Goal: Task Accomplishment & Management: Manage account settings

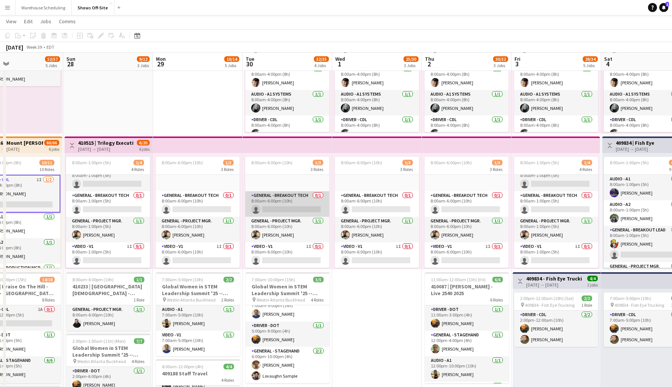
click at [295, 210] on app-card-role "General - Breakout Tech 0/1 8:00am-6:00pm (10h) single-neutral-actions" at bounding box center [287, 203] width 84 height 25
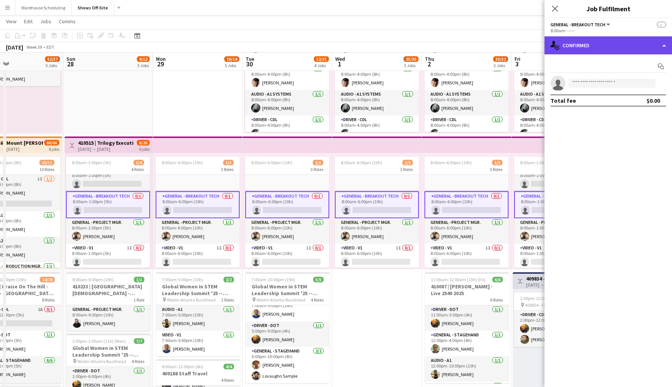
click at [597, 53] on div "single-neutral-actions-check-2 Confirmed" at bounding box center [607, 45] width 127 height 18
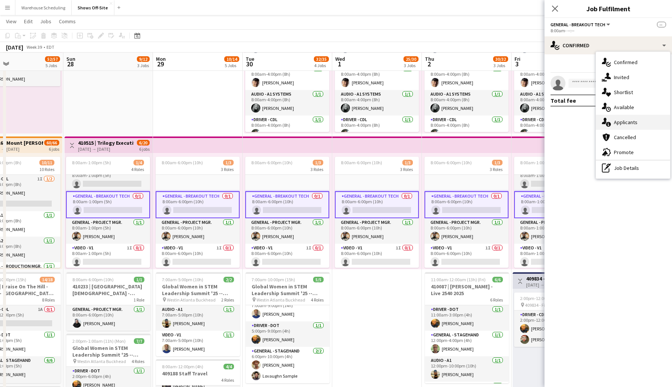
click at [630, 119] on span "Applicants" at bounding box center [626, 122] width 24 height 7
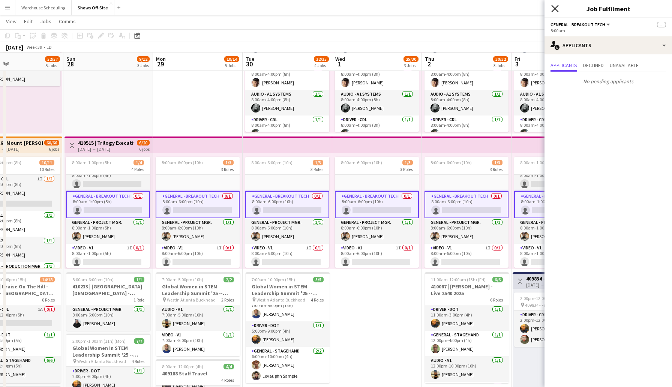
click at [556, 9] on icon at bounding box center [554, 8] width 7 height 7
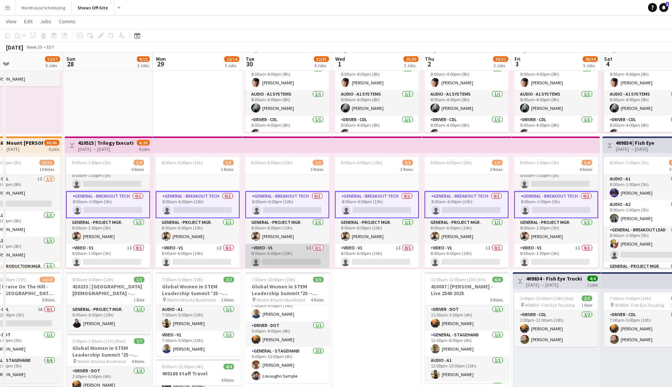
click at [285, 260] on app-card-role "Video - V1 1I 0/1 8:00am-6:00pm (10h) single-neutral-actions" at bounding box center [287, 256] width 84 height 25
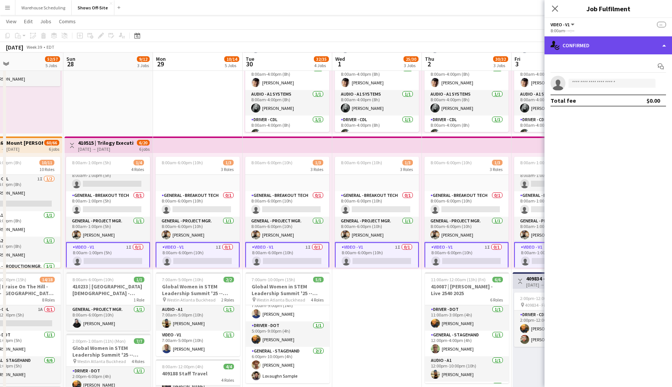
click at [581, 44] on div "single-neutral-actions-check-2 Confirmed" at bounding box center [607, 45] width 127 height 18
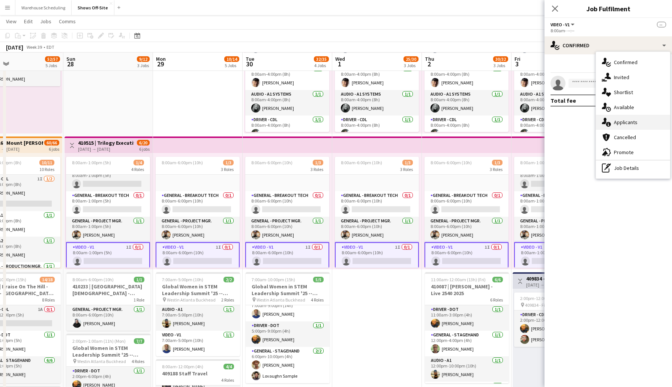
click at [632, 124] on span "Applicants" at bounding box center [626, 122] width 24 height 7
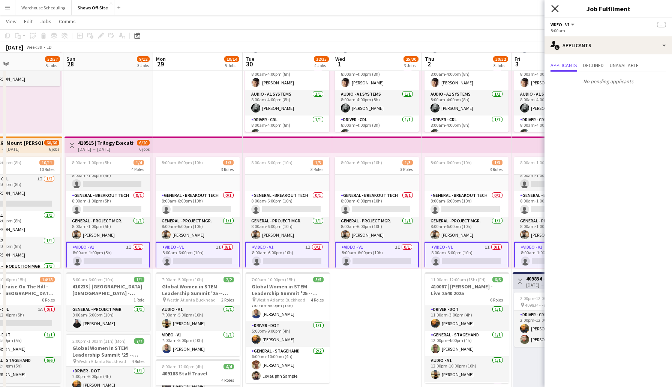
click at [554, 7] on icon "Close pop-in" at bounding box center [554, 8] width 7 height 7
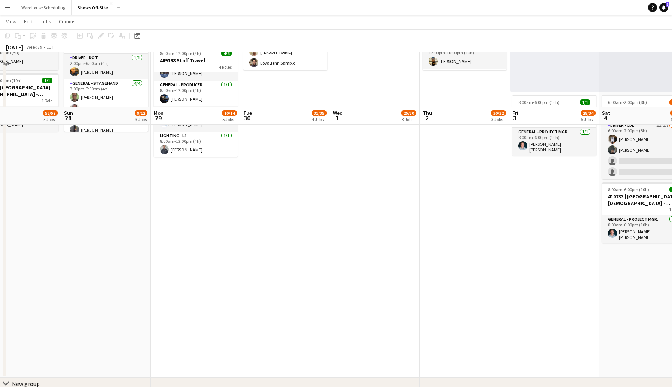
scroll to position [711, 0]
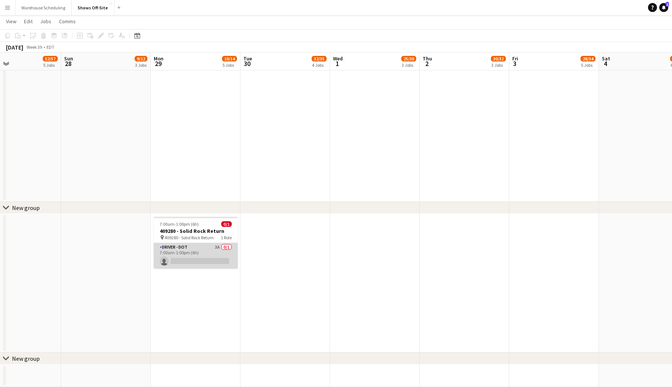
click at [211, 261] on app-card-role "Driver - DOT 3A 0/1 7:00am-1:00pm (6h) single-neutral-actions" at bounding box center [196, 255] width 84 height 25
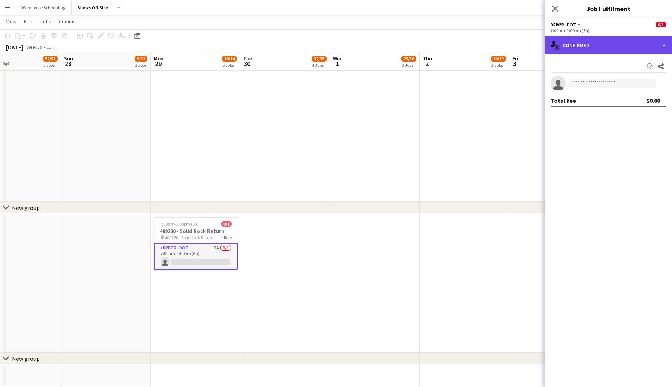
click at [570, 49] on div "single-neutral-actions-check-2 Confirmed" at bounding box center [607, 45] width 127 height 18
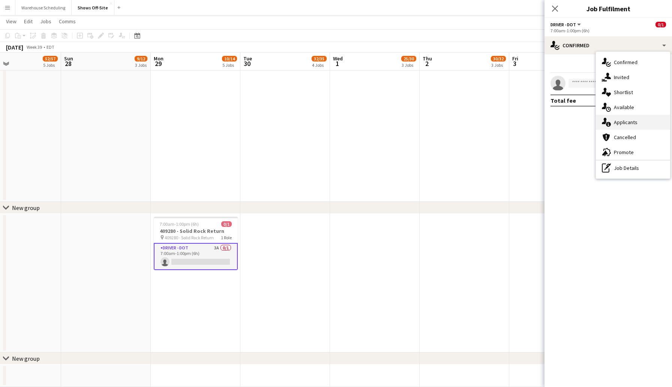
click at [634, 119] on span "Applicants" at bounding box center [626, 122] width 24 height 7
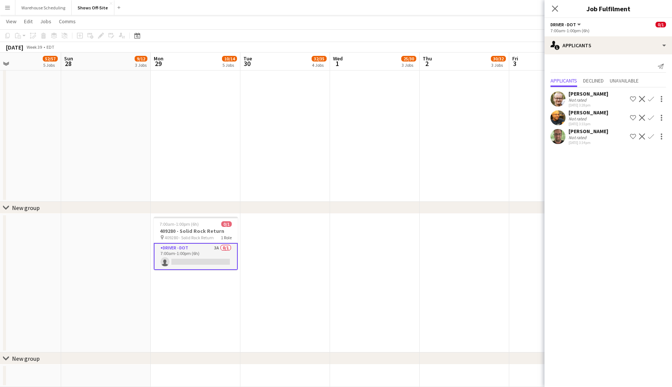
click at [624, 172] on mat-expansion-panel "users2 Applicants Send notification Applicants Declined Unavailable [PERSON_NAM…" at bounding box center [607, 220] width 127 height 333
click at [556, 7] on icon "Close pop-in" at bounding box center [554, 8] width 7 height 7
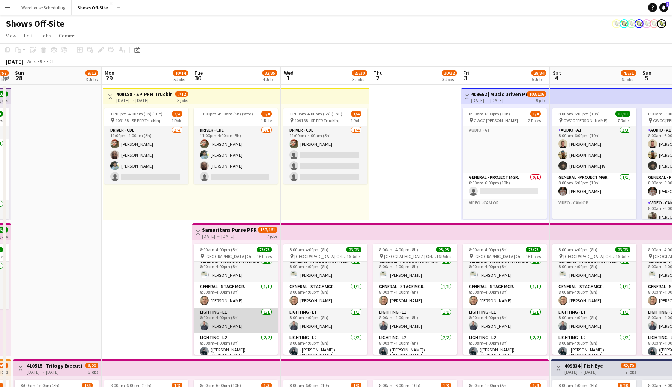
scroll to position [174, 0]
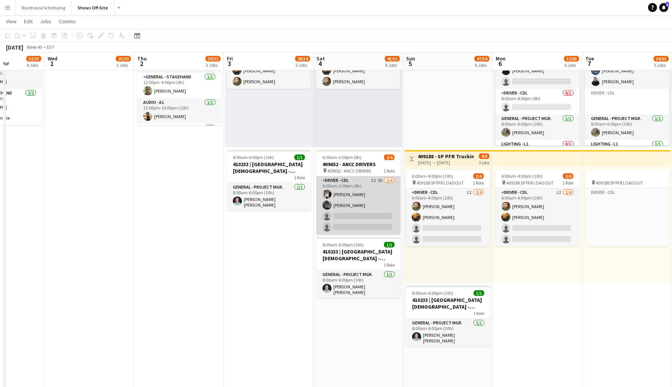
click at [349, 213] on app-card-role "Driver - CDL 2I 2A [DATE] 6:00am-2:00pm (8h) [PERSON_NAME] [PERSON_NAME] single…" at bounding box center [358, 205] width 84 height 58
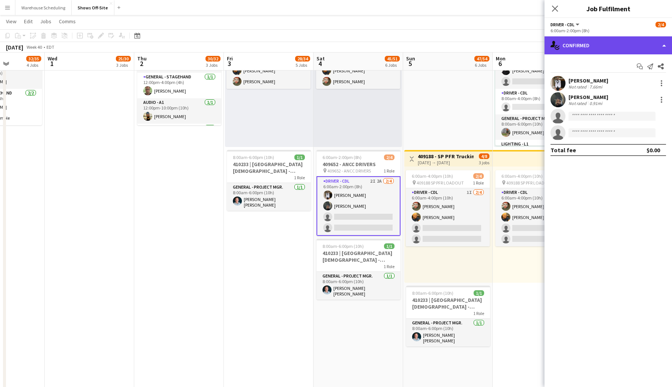
click at [596, 49] on div "single-neutral-actions-check-2 Confirmed" at bounding box center [607, 45] width 127 height 18
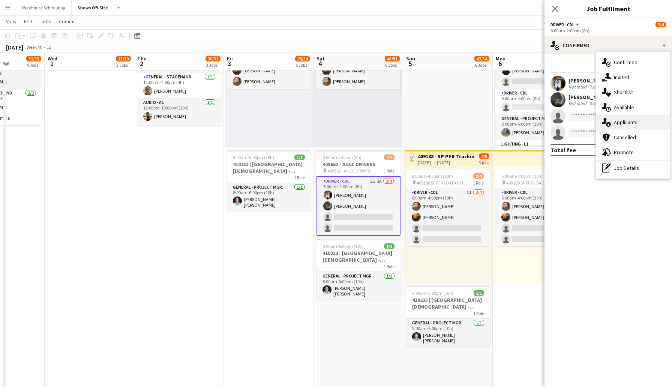
click at [631, 119] on span "Applicants" at bounding box center [626, 122] width 24 height 7
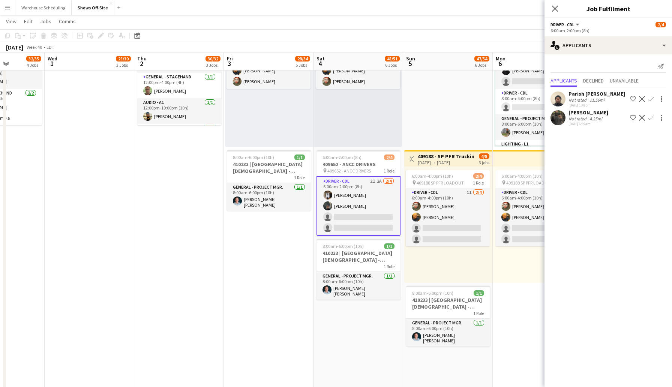
click at [577, 111] on div "[PERSON_NAME]" at bounding box center [588, 112] width 40 height 7
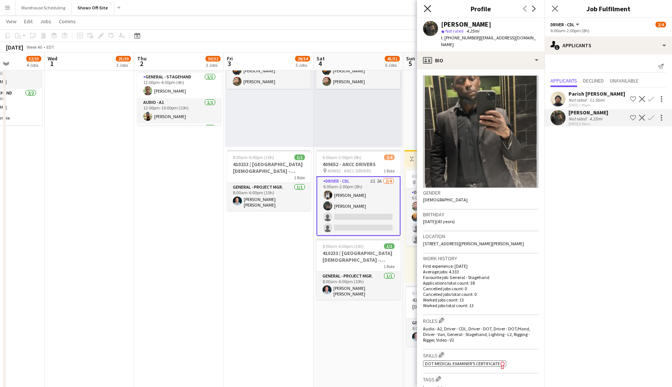
click at [427, 7] on icon "Close pop-in" at bounding box center [427, 8] width 7 height 7
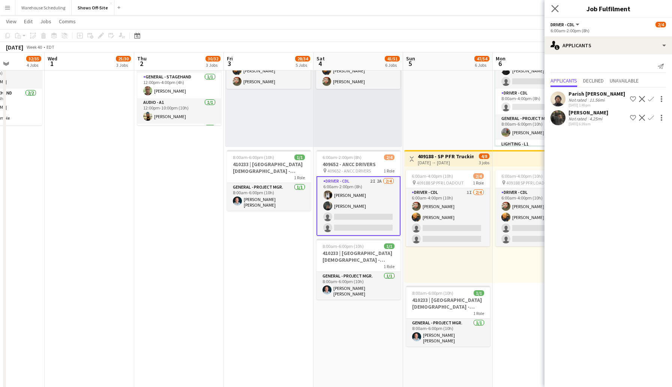
click at [555, 4] on app-icon "Close pop-in" at bounding box center [555, 8] width 11 height 11
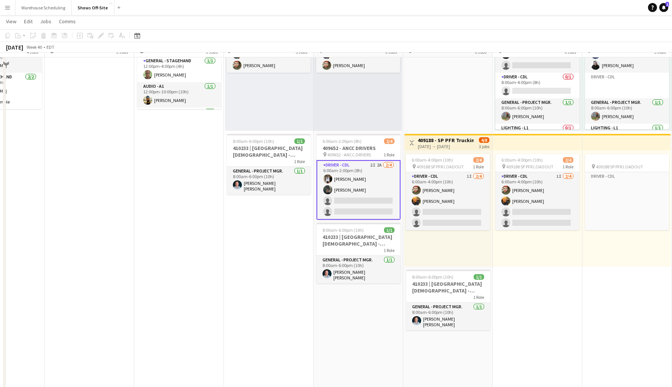
scroll to position [480, 0]
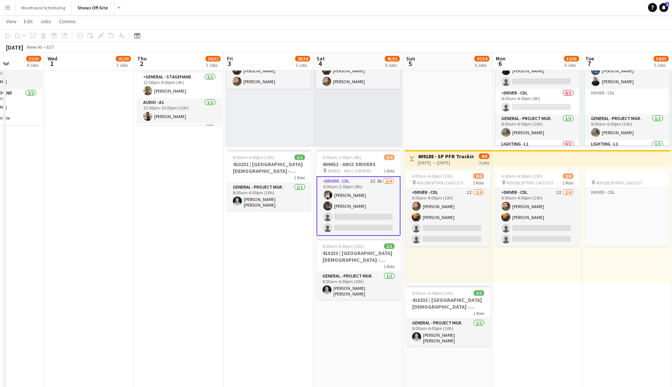
click at [348, 214] on app-card-role "Driver - CDL 2I 2A [DATE] 6:00am-2:00pm (8h) [PERSON_NAME] [PERSON_NAME] single…" at bounding box center [358, 206] width 84 height 60
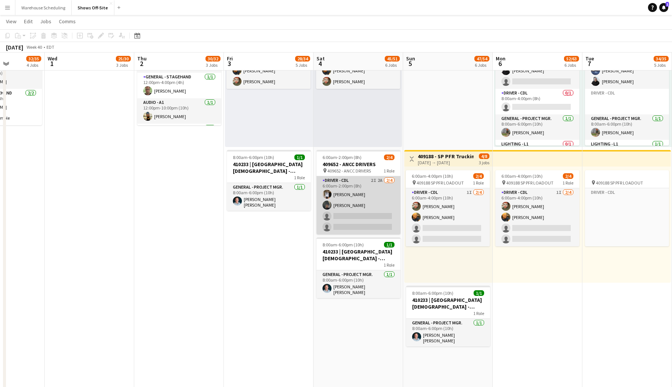
click at [348, 214] on app-card-role "Driver - CDL 2I 2A [DATE] 6:00am-2:00pm (8h) [PERSON_NAME] [PERSON_NAME] single…" at bounding box center [358, 205] width 84 height 58
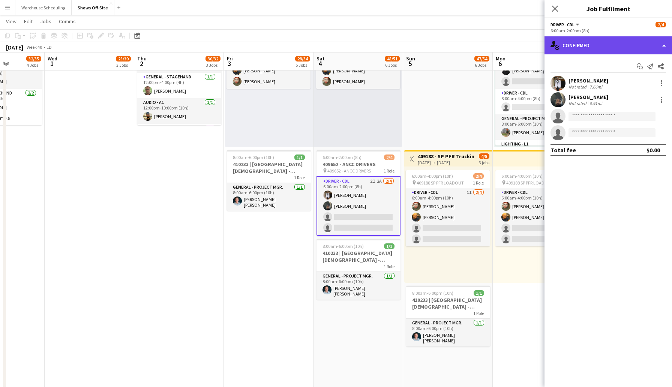
click at [617, 43] on div "single-neutral-actions-check-2 Confirmed" at bounding box center [607, 45] width 127 height 18
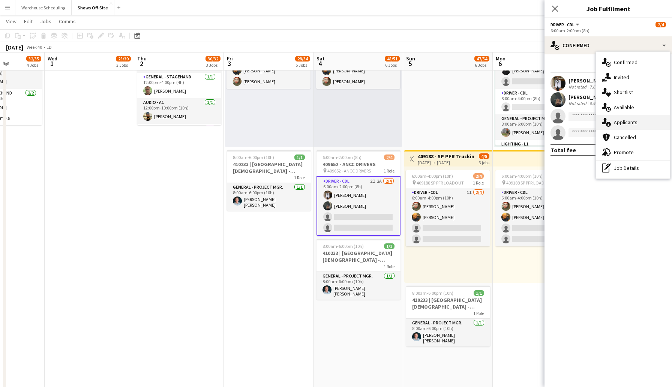
click at [624, 126] on div "single-neutral-actions-information Applicants" at bounding box center [633, 122] width 74 height 15
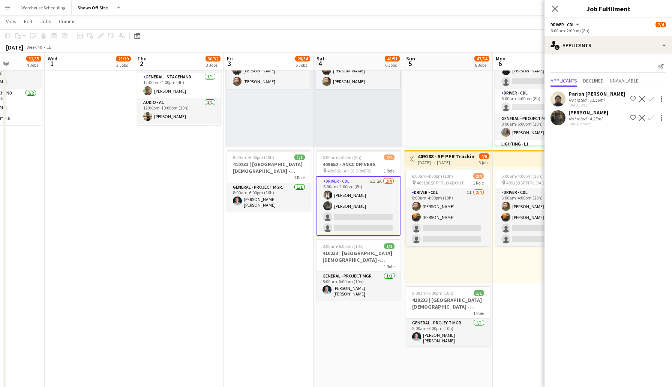
click at [652, 98] on app-icon "Confirm" at bounding box center [651, 99] width 6 height 6
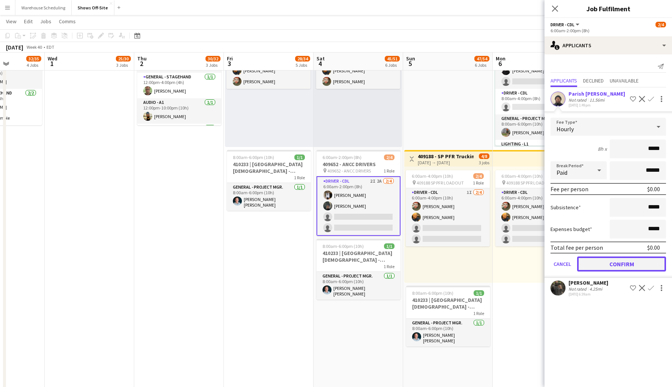
click at [614, 263] on button "Confirm" at bounding box center [621, 263] width 89 height 15
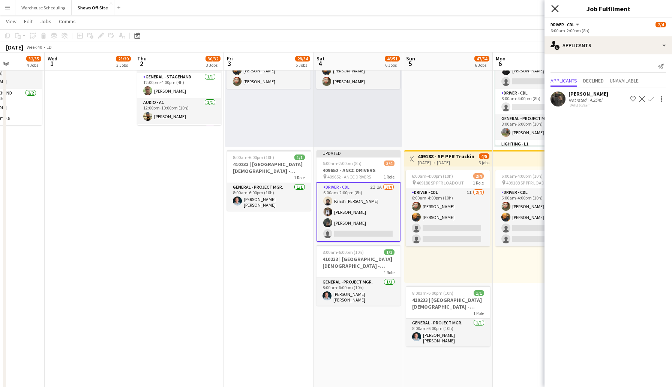
click at [554, 7] on icon "Close pop-in" at bounding box center [554, 8] width 7 height 7
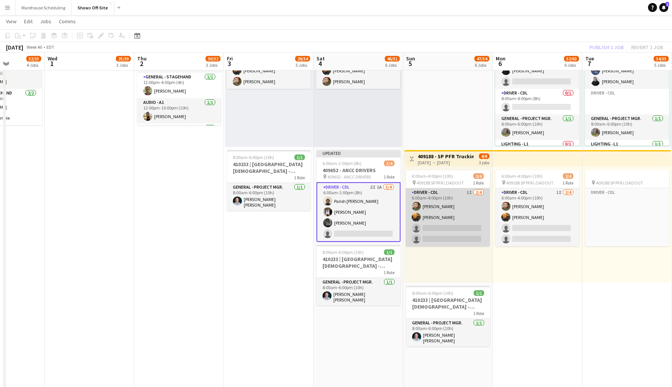
click at [440, 228] on app-card-role "Driver - CDL 1I [DATE] 6:00am-4:00pm (10h) [PERSON_NAME] [PERSON_NAME] single-n…" at bounding box center [448, 217] width 84 height 58
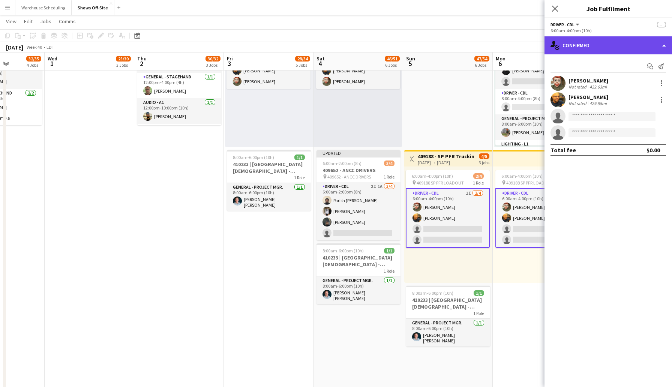
click at [586, 48] on div "single-neutral-actions-check-2 Confirmed" at bounding box center [607, 45] width 127 height 18
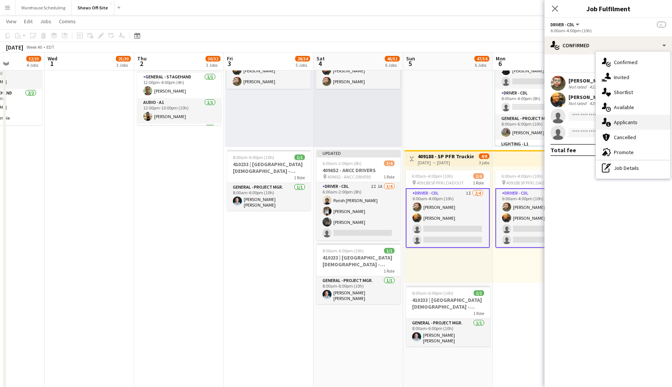
click at [632, 122] on span "Applicants" at bounding box center [626, 122] width 24 height 7
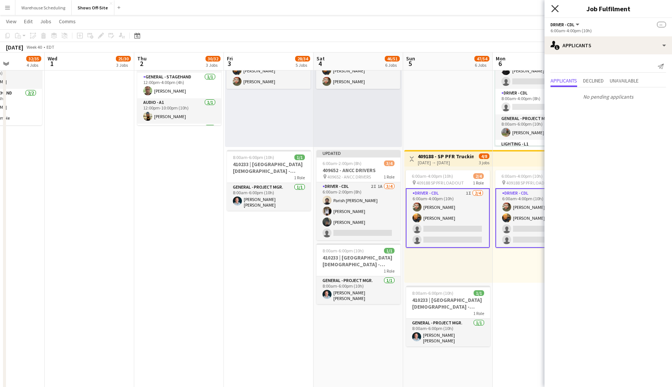
click at [556, 6] on icon "Close pop-in" at bounding box center [554, 8] width 7 height 7
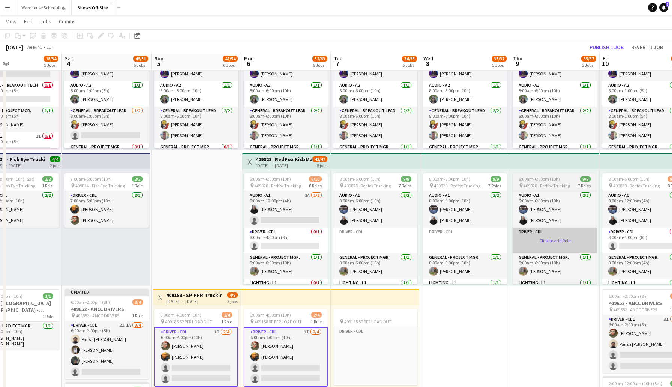
scroll to position [9, 0]
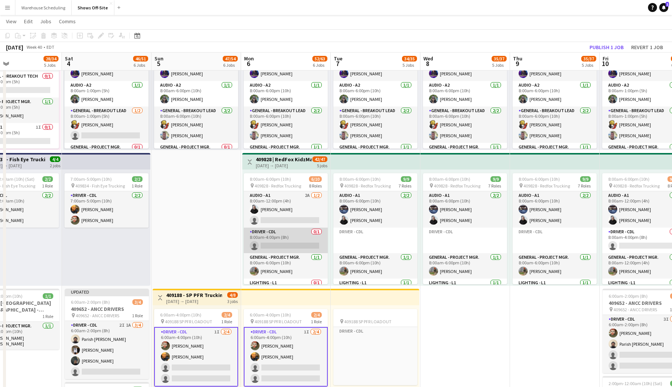
click at [285, 245] on app-card-role "Driver - CDL 0/1 8:00am-4:00pm (8h) single-neutral-actions" at bounding box center [286, 240] width 84 height 25
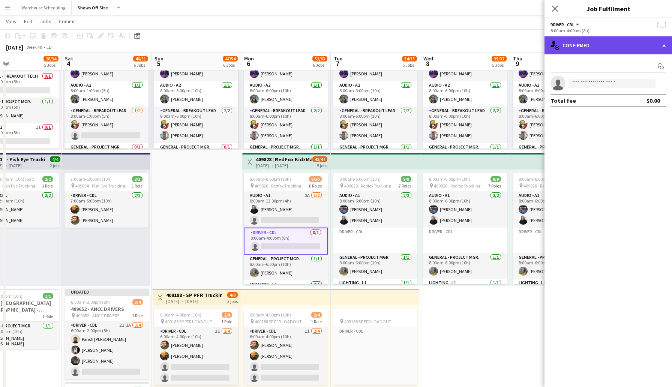
click at [584, 44] on div "single-neutral-actions-check-2 Confirmed" at bounding box center [607, 45] width 127 height 18
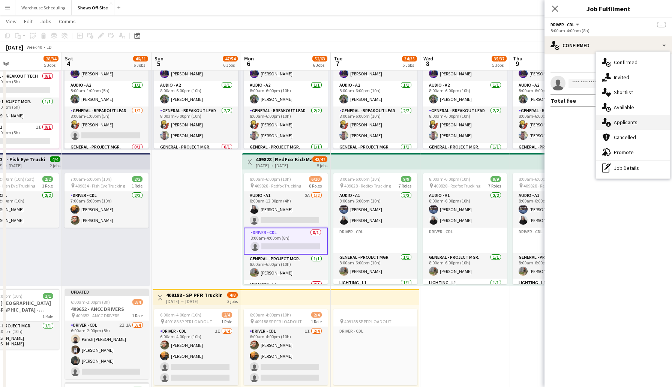
click at [634, 121] on span "Applicants" at bounding box center [626, 122] width 24 height 7
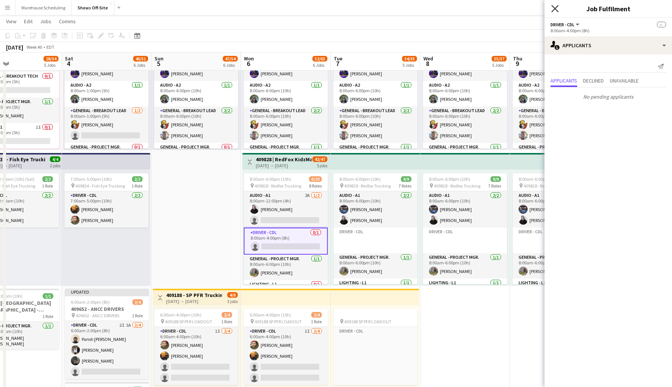
click at [554, 9] on icon at bounding box center [554, 8] width 7 height 7
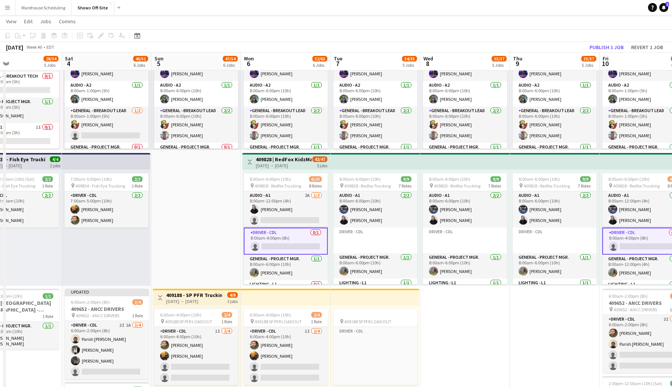
click at [217, 183] on app-date-cell "8:00am-6:00pm (10h) 15/15 pin GWCC [PERSON_NAME] 9 Roles Audio - A1 [DATE] 8:00…" at bounding box center [196, 157] width 90 height 829
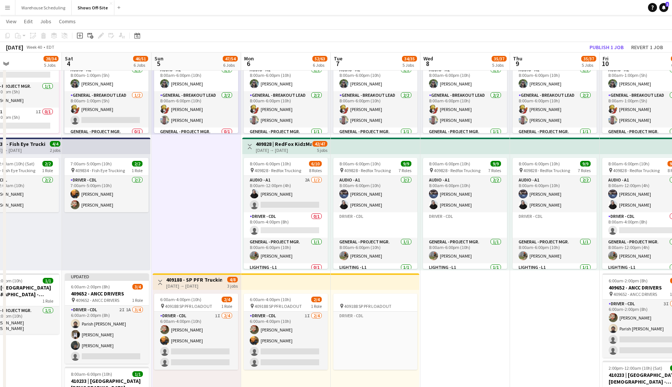
click at [280, 151] on div "[DATE] → [DATE]" at bounding box center [284, 150] width 56 height 6
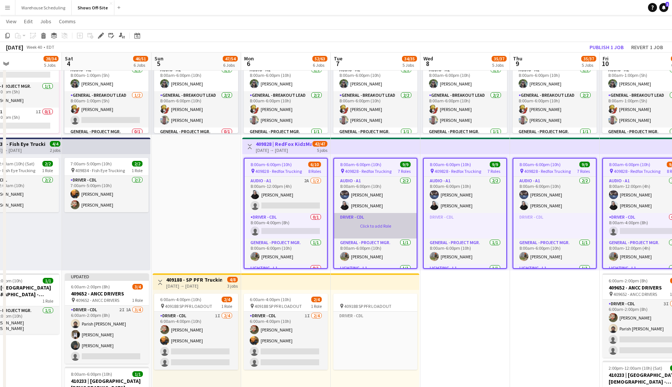
click at [351, 224] on app-card-role-placeholder "Driver - CDL Click to add Role" at bounding box center [375, 225] width 82 height 25
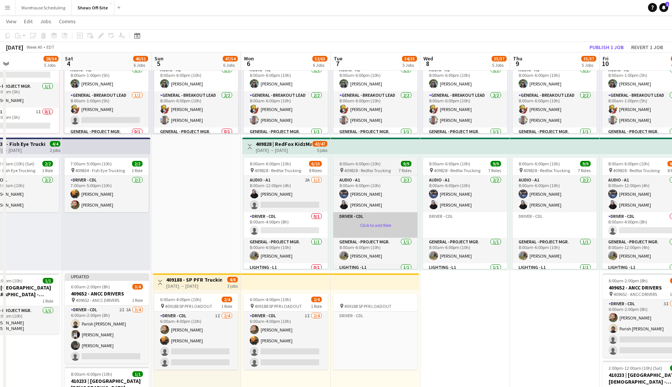
click at [375, 224] on app-card-role-placeholder "Driver - CDL Click to add Role" at bounding box center [375, 224] width 84 height 25
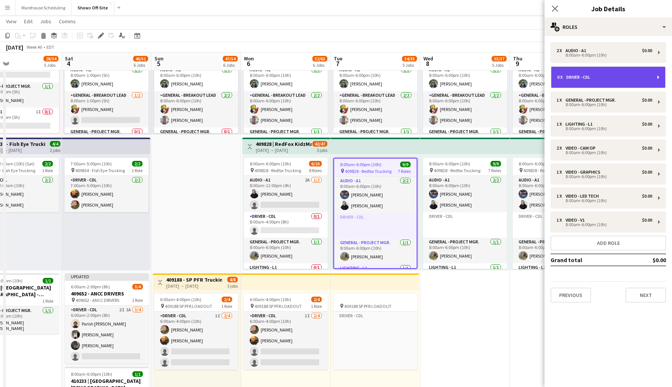
click at [608, 75] on div "0 x Driver - CDL" at bounding box center [604, 77] width 94 height 5
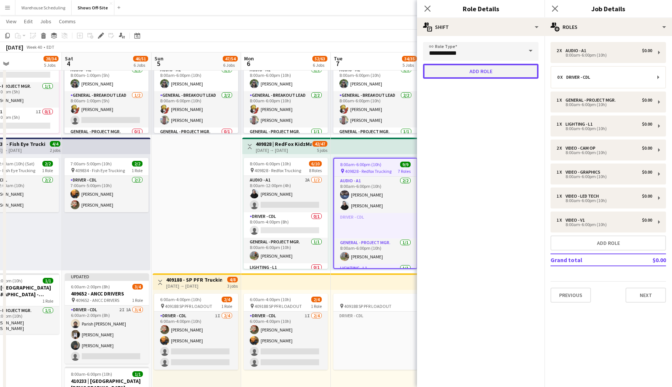
click at [493, 73] on button "Add role" at bounding box center [480, 71] width 115 height 15
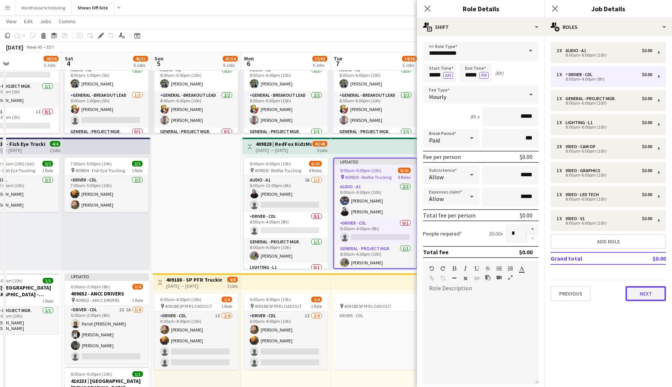
click at [647, 295] on button "Next" at bounding box center [645, 293] width 40 height 15
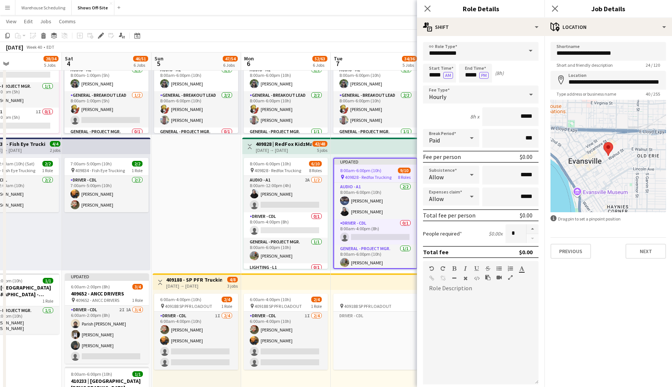
click at [425, 3] on div "Close pop-in" at bounding box center [427, 8] width 21 height 17
click at [551, 8] on app-icon "Close pop-in" at bounding box center [555, 8] width 11 height 11
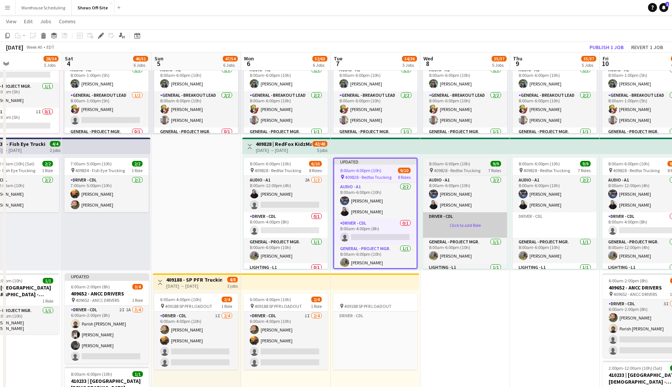
click at [450, 228] on app-card-role-placeholder "Driver - CDL Click to add Role" at bounding box center [465, 224] width 84 height 25
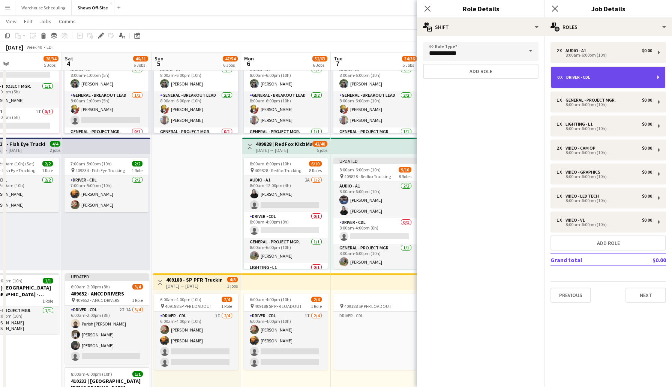
click at [597, 79] on div "0 x Driver - CDL" at bounding box center [604, 77] width 94 height 5
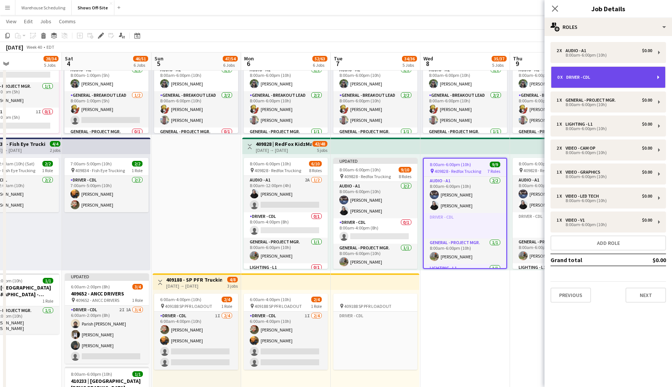
click at [591, 76] on div "Driver - CDL" at bounding box center [579, 77] width 27 height 5
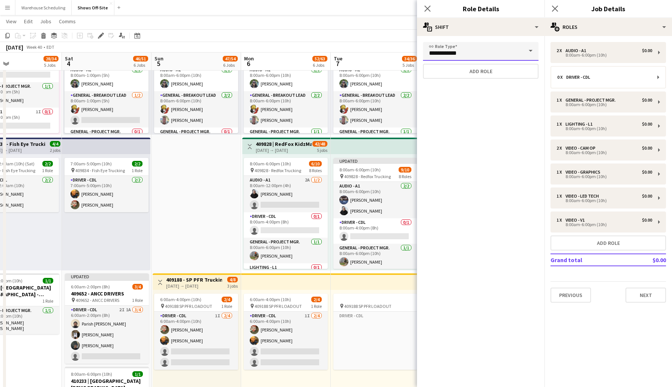
click at [483, 57] on input "**********" at bounding box center [480, 51] width 115 height 19
click at [498, 71] on button "Add role" at bounding box center [480, 71] width 115 height 15
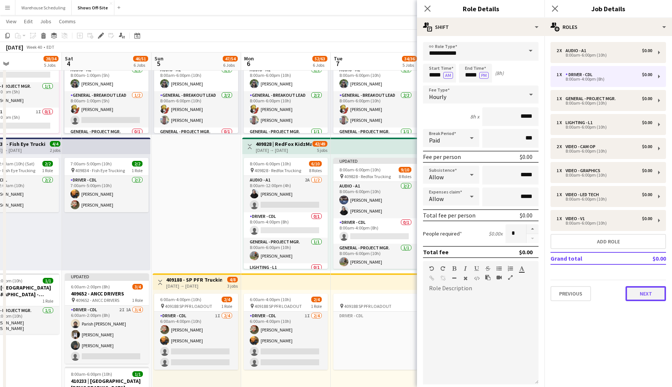
click at [649, 291] on button "Next" at bounding box center [645, 293] width 40 height 15
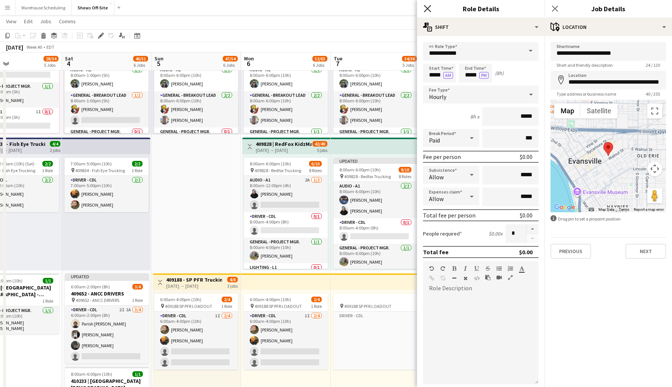
click at [427, 6] on icon "Close pop-in" at bounding box center [427, 8] width 7 height 7
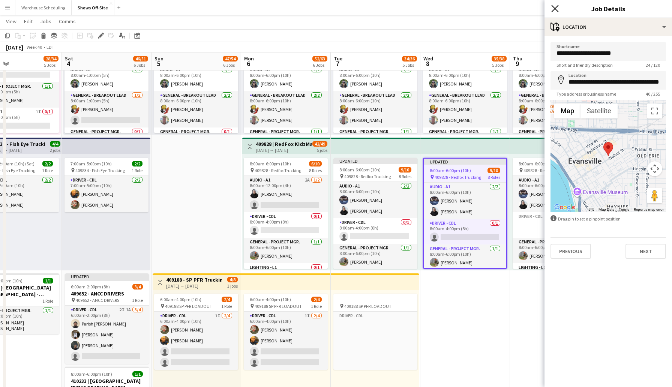
click at [558, 6] on icon at bounding box center [554, 8] width 7 height 7
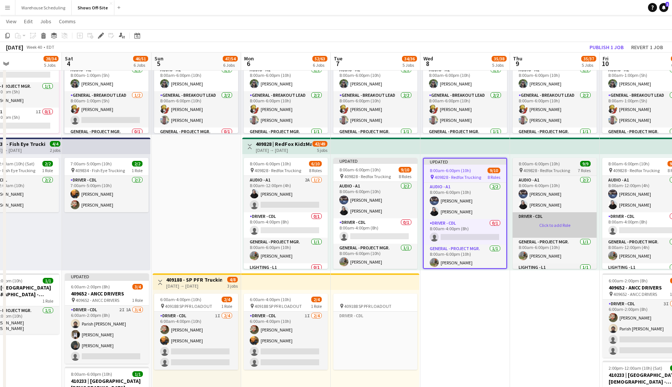
click at [551, 220] on app-card-role-placeholder "Driver - CDL Click to add Role" at bounding box center [555, 224] width 84 height 25
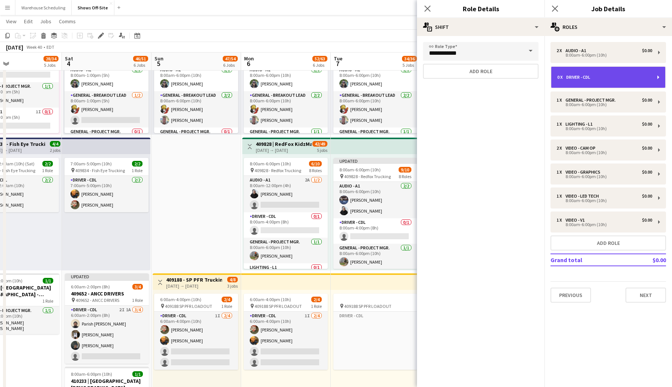
click at [609, 70] on div "0 x Driver - CDL" at bounding box center [608, 77] width 114 height 21
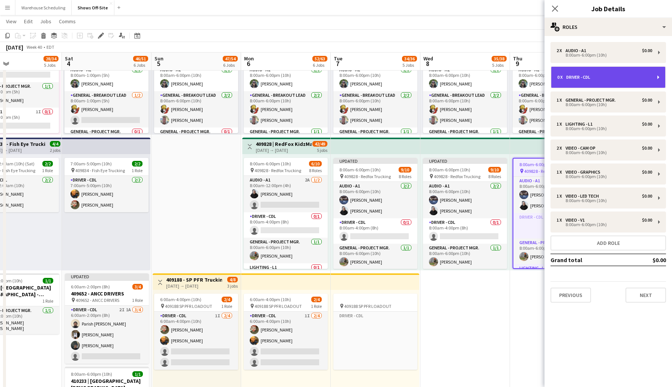
click at [581, 79] on div "Driver - CDL" at bounding box center [579, 77] width 27 height 5
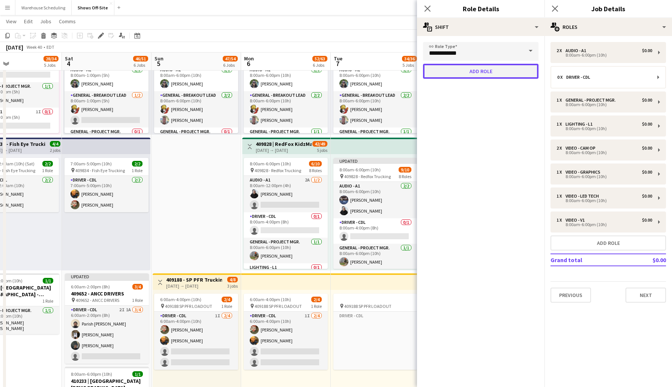
click at [496, 72] on button "Add role" at bounding box center [480, 71] width 115 height 15
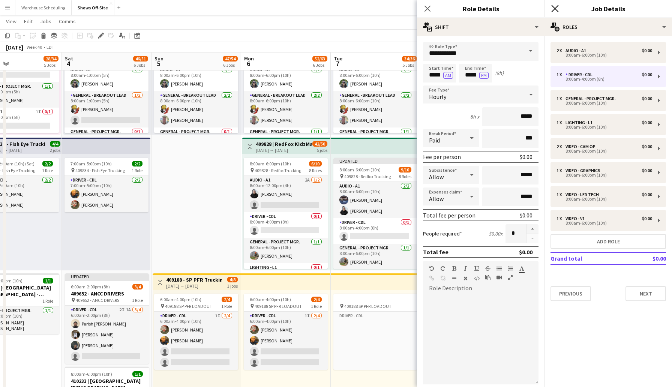
click at [558, 9] on icon "Close pop-in" at bounding box center [554, 8] width 7 height 7
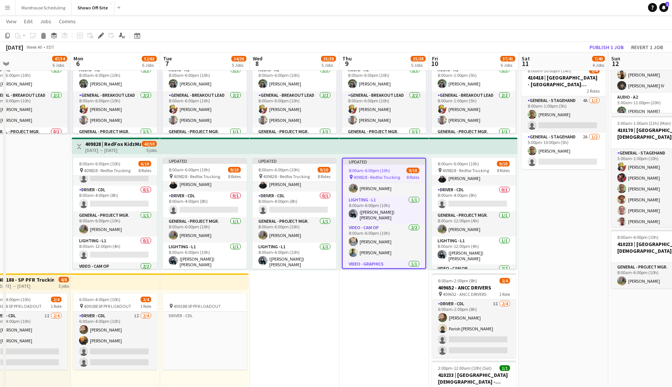
scroll to position [74, 0]
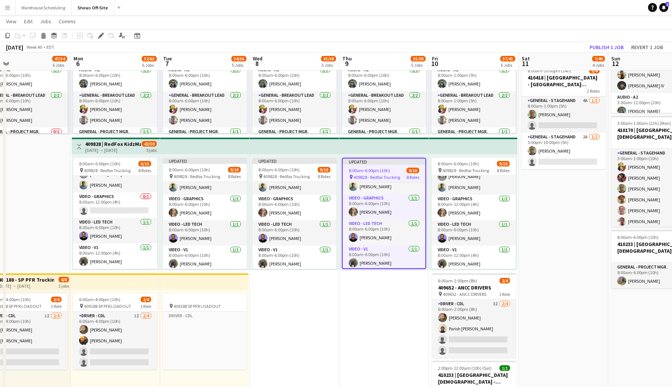
click at [380, 306] on app-date-cell "8:00am-6:00pm (10h) 15/15 pin GWCC [PERSON_NAME] 9 Roles Audio - A1 [DATE] 8:00…" at bounding box center [384, 141] width 90 height 829
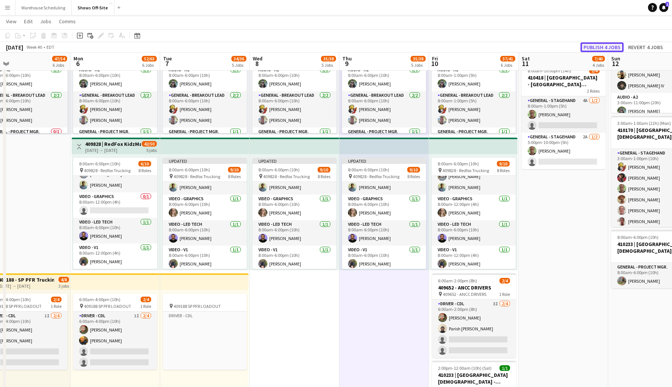
click at [601, 45] on button "Publish 4 jobs" at bounding box center [601, 47] width 43 height 10
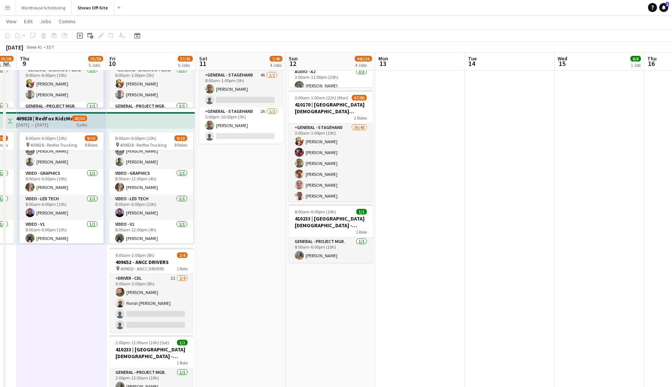
scroll to position [0, 158]
